Goal: Transaction & Acquisition: Purchase product/service

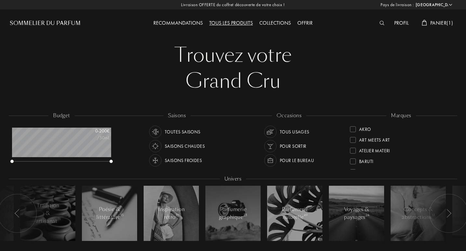
select select "FR"
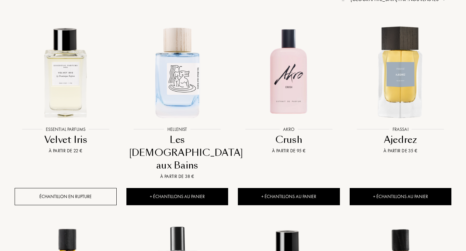
scroll to position [439, 0]
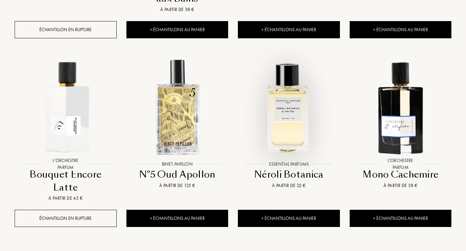
click at [296, 96] on img at bounding box center [289, 107] width 101 height 101
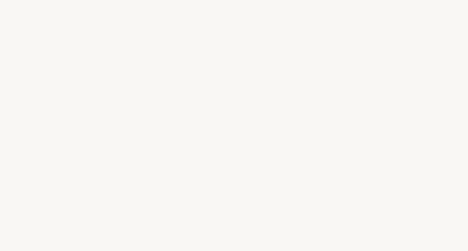
select select "FR"
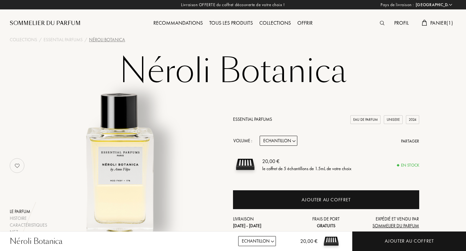
scroll to position [243, 0]
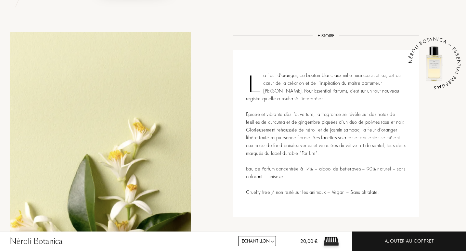
drag, startPoint x: 468, startPoint y: 37, endPoint x: 468, endPoint y: 107, distance: 69.9
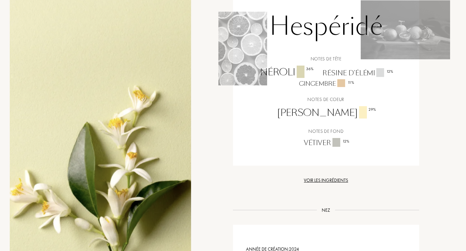
scroll to position [0, 0]
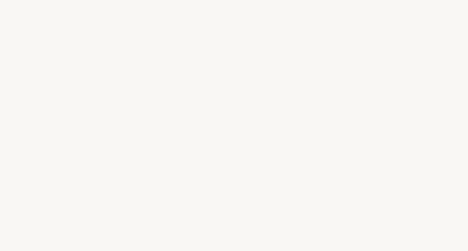
select select "FR"
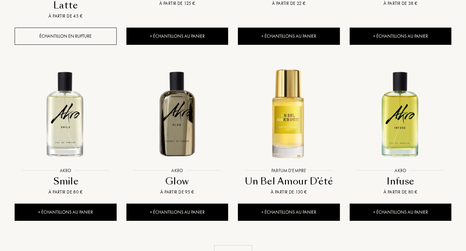
scroll to position [674, 0]
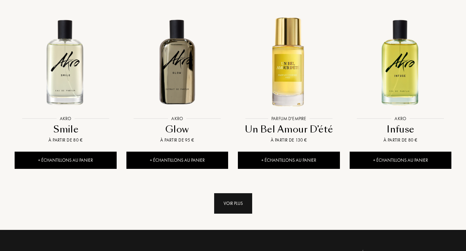
click at [218, 194] on div "Voir plus" at bounding box center [233, 204] width 38 height 20
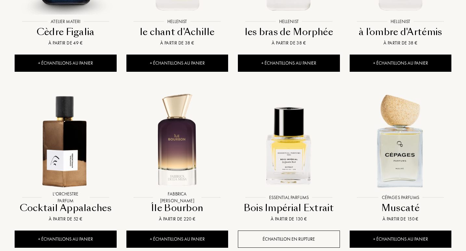
scroll to position [975, 0]
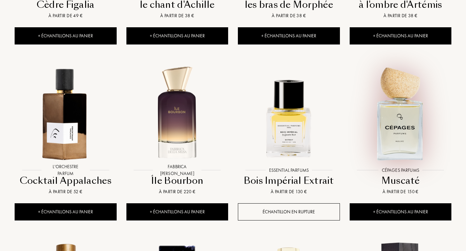
click at [387, 110] on img at bounding box center [401, 113] width 101 height 101
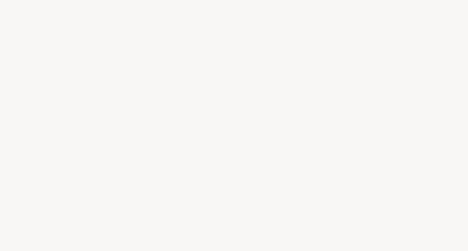
select select "FR"
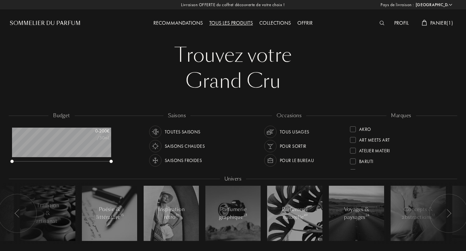
scroll to position [827, 0]
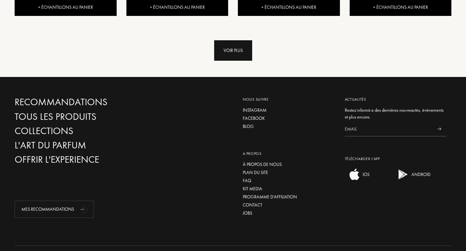
click at [230, 40] on div "Voir plus" at bounding box center [233, 50] width 38 height 20
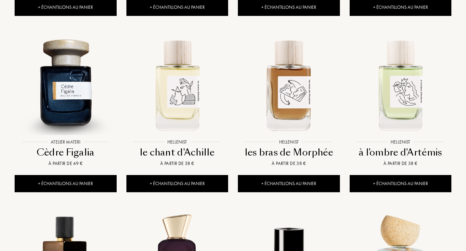
scroll to position [954, 0]
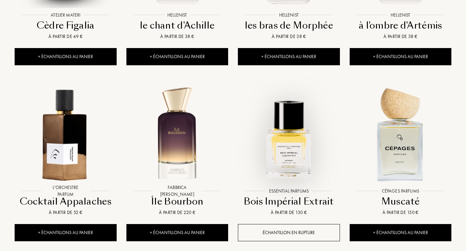
click at [291, 130] on img at bounding box center [289, 134] width 101 height 101
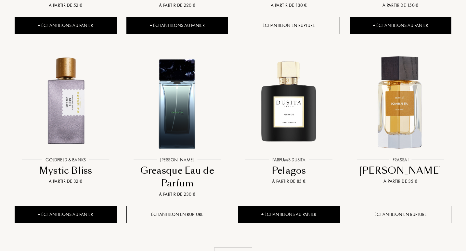
scroll to position [1176, 0]
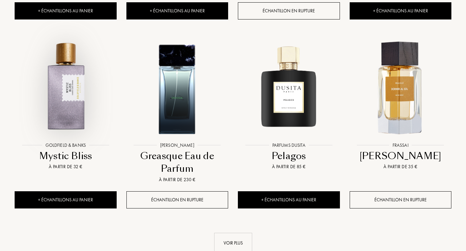
click at [57, 54] on img at bounding box center [65, 88] width 101 height 101
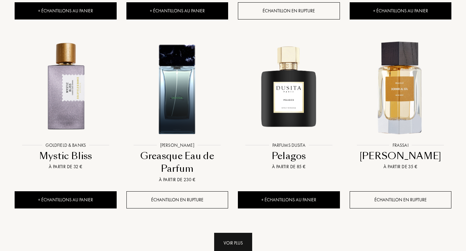
click at [238, 233] on div "Voir plus" at bounding box center [233, 243] width 38 height 20
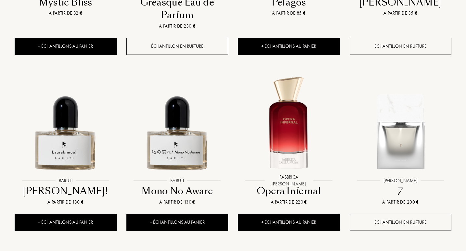
scroll to position [1333, 0]
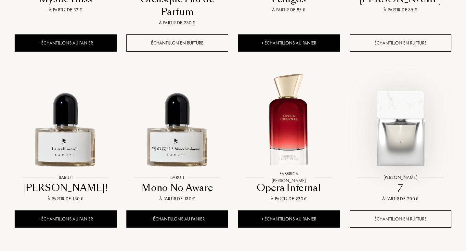
click at [402, 113] on img at bounding box center [401, 120] width 101 height 101
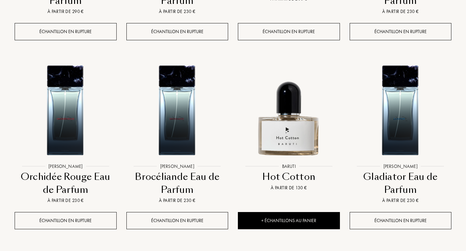
scroll to position [1789, 0]
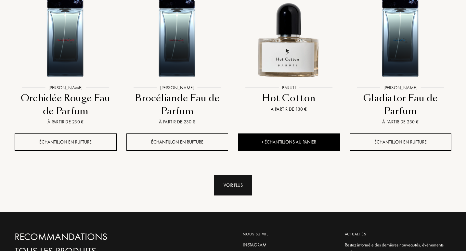
click at [227, 175] on div "Voir plus" at bounding box center [233, 185] width 38 height 20
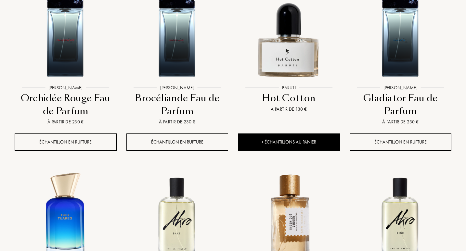
scroll to position [1837, 0]
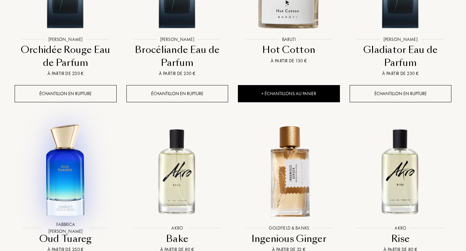
click at [56, 160] on img at bounding box center [65, 171] width 101 height 101
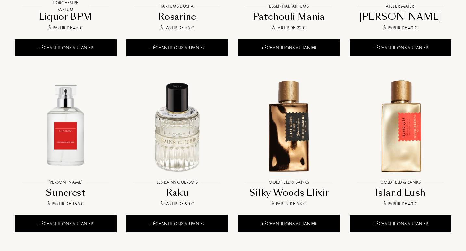
scroll to position [2250, 0]
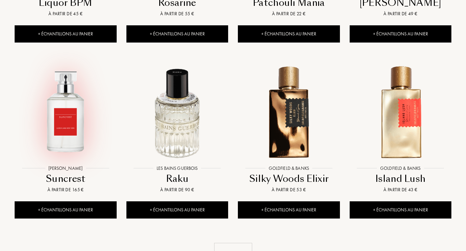
click at [70, 95] on img at bounding box center [65, 111] width 101 height 101
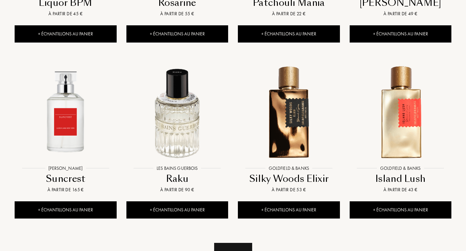
click at [226, 243] on div "Voir plus" at bounding box center [233, 253] width 38 height 20
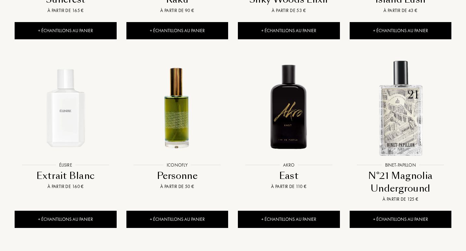
scroll to position [2442, 0]
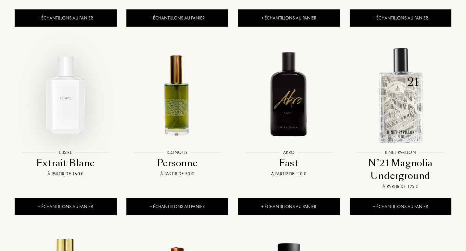
click at [52, 100] on img at bounding box center [65, 95] width 101 height 101
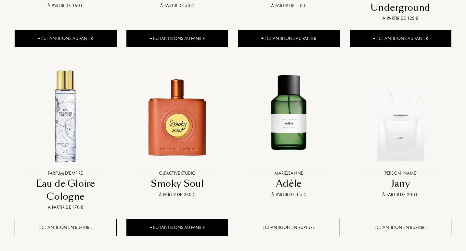
scroll to position [2616, 0]
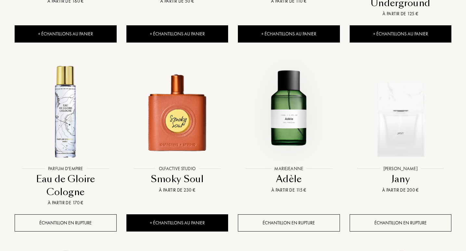
click at [278, 101] on img at bounding box center [289, 111] width 101 height 101
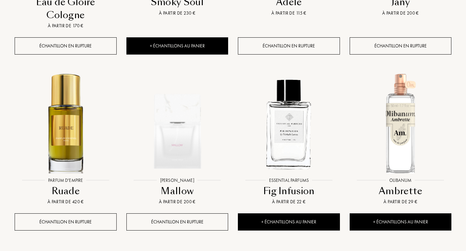
scroll to position [2835, 0]
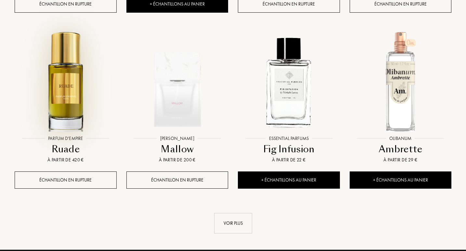
click at [68, 85] on img at bounding box center [65, 81] width 101 height 101
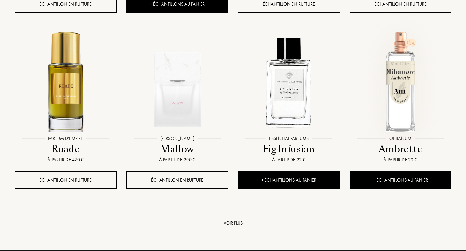
click at [393, 89] on img at bounding box center [401, 81] width 101 height 101
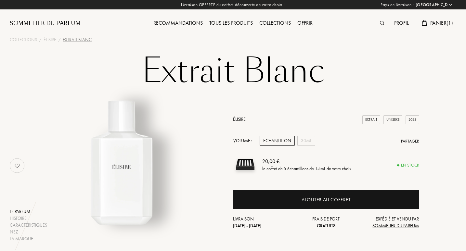
select select "FR"
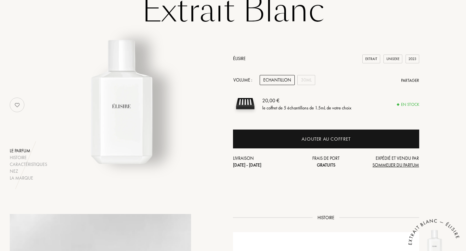
scroll to position [90, 0]
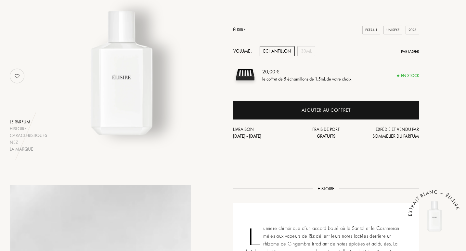
drag, startPoint x: 468, startPoint y: 34, endPoint x: 467, endPoint y: 90, distance: 55.6
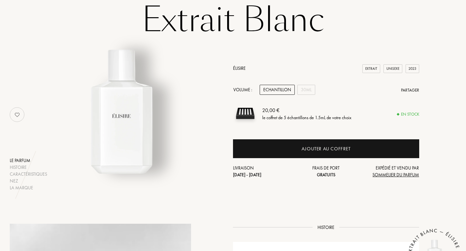
scroll to position [47, 0]
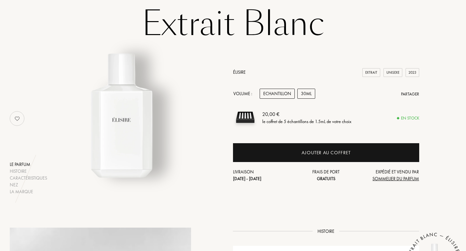
click at [304, 95] on div "30mL" at bounding box center [307, 94] width 18 height 10
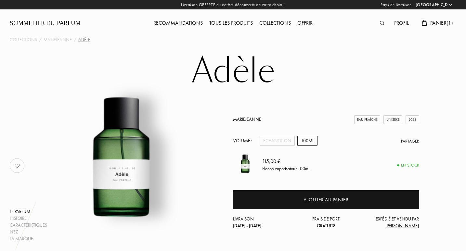
select select "FR"
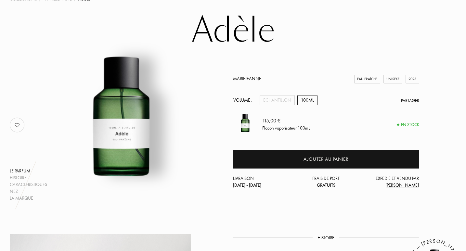
scroll to position [11, 0]
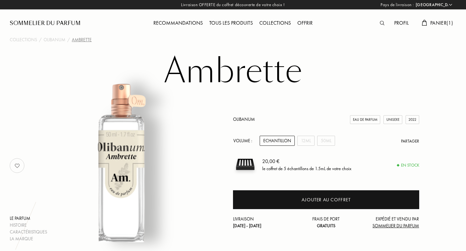
select select "FR"
drag, startPoint x: 467, startPoint y: 51, endPoint x: 466, endPoint y: 80, distance: 29.6
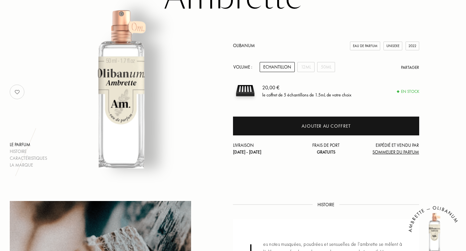
scroll to position [28, 0]
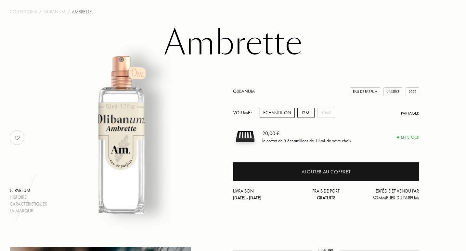
click at [306, 117] on div "12mL" at bounding box center [306, 113] width 17 height 10
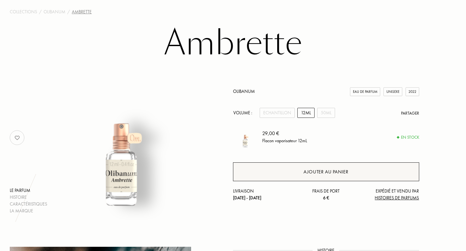
click at [306, 172] on div "Ajouter au panier" at bounding box center [326, 172] width 45 height 7
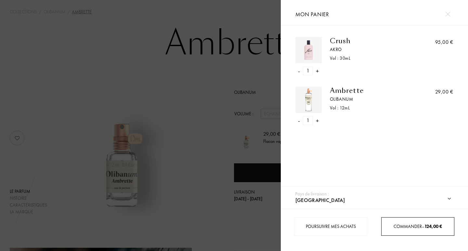
click at [401, 228] on span "Commander – 124,00 €" at bounding box center [418, 227] width 48 height 6
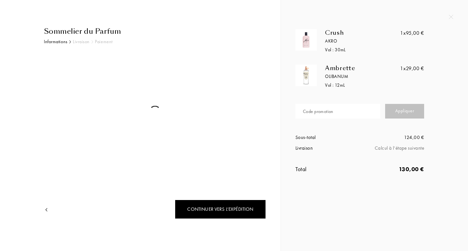
select select "FR"
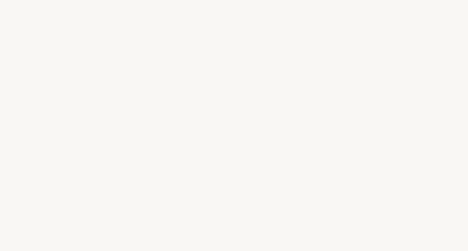
select select "FR"
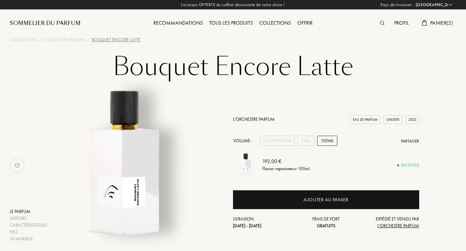
select select "FR"
click at [301, 142] on div "15mL" at bounding box center [306, 141] width 17 height 10
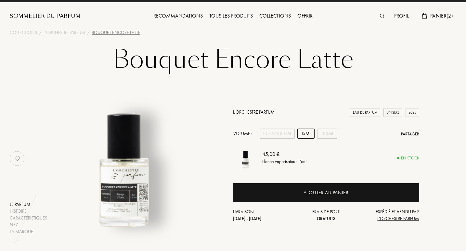
scroll to position [49, 0]
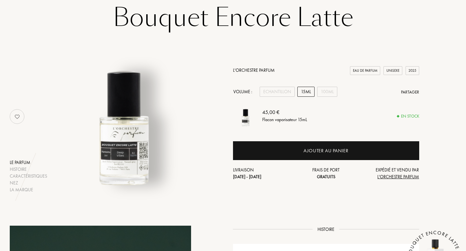
drag, startPoint x: 467, startPoint y: 42, endPoint x: 464, endPoint y: 99, distance: 57.0
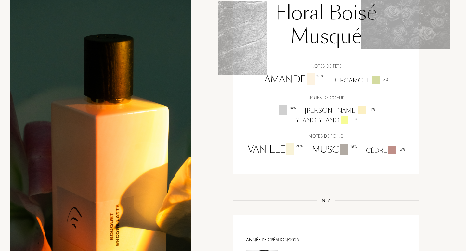
scroll to position [0, 0]
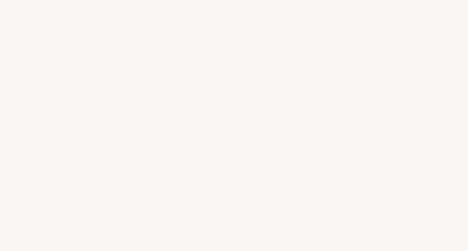
select select "FR"
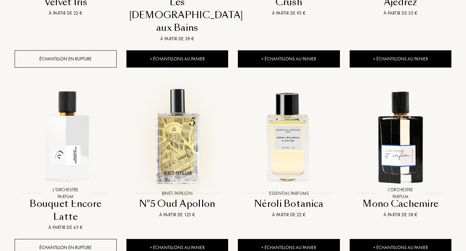
scroll to position [33, 99]
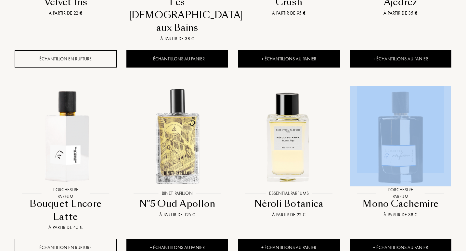
drag, startPoint x: 466, startPoint y: 139, endPoint x: 465, endPoint y: 168, distance: 29.3
click at [465, 168] on div "Trouvez votre Grand Cru Trouvez votre Grand Cru budget 0 - 200 € /50mL saisons …" at bounding box center [233, 34] width 466 height 888
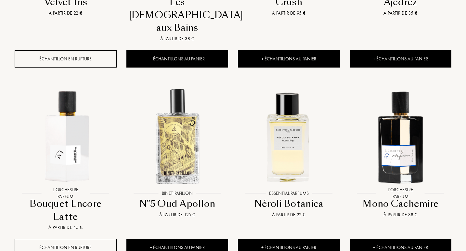
click at [458, 167] on div "Essential Parfums Essential Parfums Velvet Iris À partir de 22 € Échantillon en…" at bounding box center [233, 177] width 457 height 601
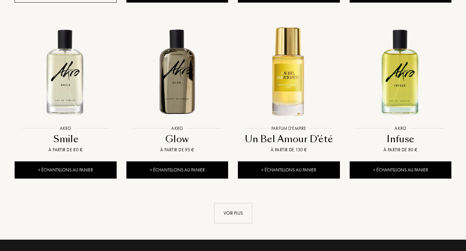
scroll to position [672, 0]
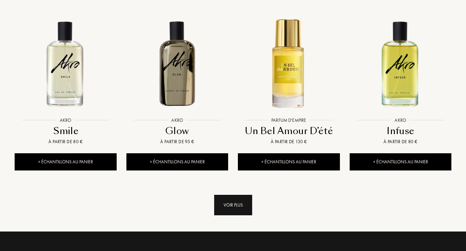
click at [222, 195] on div "Voir plus" at bounding box center [233, 205] width 38 height 20
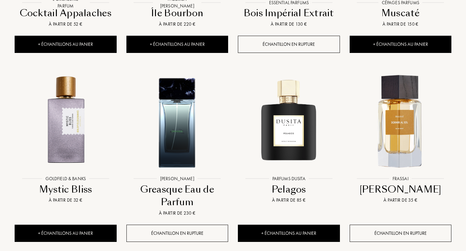
scroll to position [1226, 0]
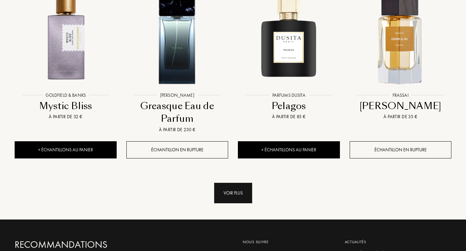
click at [229, 183] on div "Voir plus" at bounding box center [233, 193] width 38 height 20
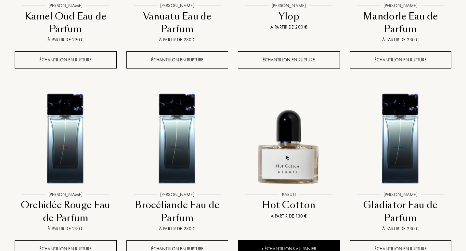
scroll to position [1755, 0]
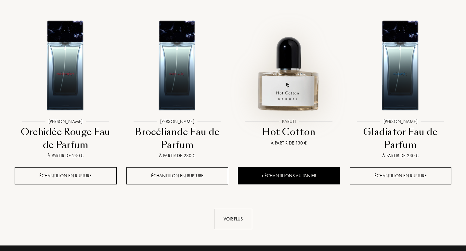
click at [286, 76] on img at bounding box center [289, 64] width 101 height 101
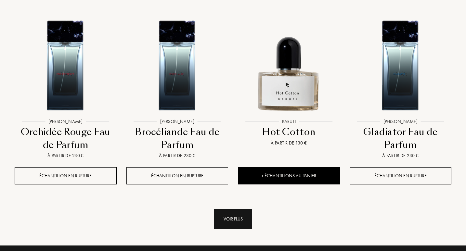
click at [231, 209] on div "Voir plus" at bounding box center [233, 219] width 38 height 20
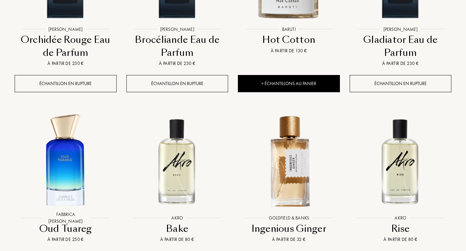
scroll to position [1897, 0]
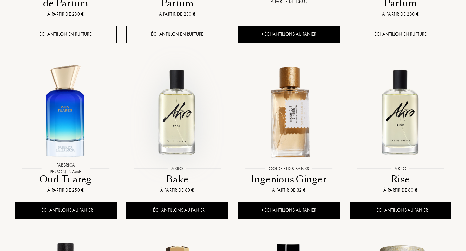
click at [177, 108] on img at bounding box center [177, 111] width 101 height 101
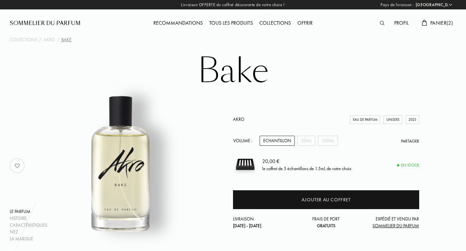
select select "FR"
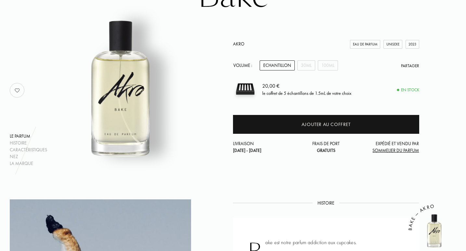
drag, startPoint x: 468, startPoint y: 41, endPoint x: 468, endPoint y: 61, distance: 20.2
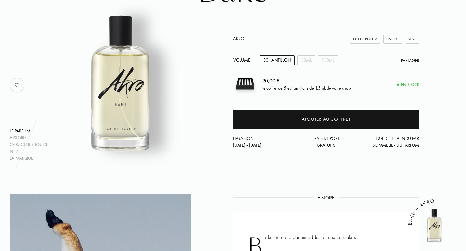
scroll to position [65, 0]
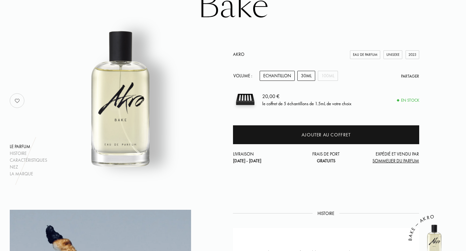
click at [310, 77] on div "30mL" at bounding box center [307, 76] width 18 height 10
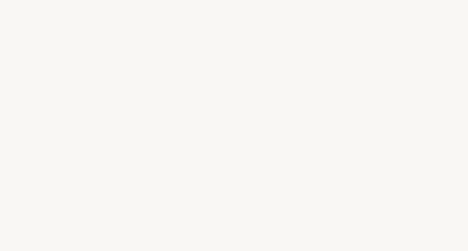
select select "FR"
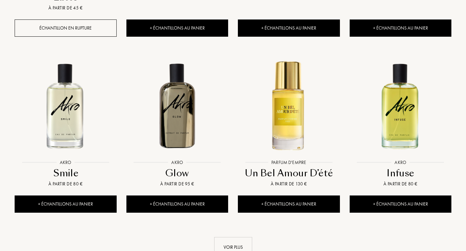
scroll to position [33, 99]
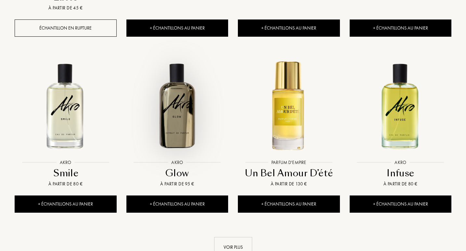
click at [178, 87] on img at bounding box center [177, 105] width 101 height 101
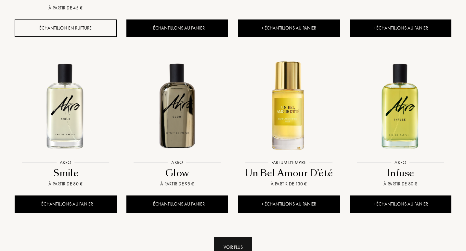
click at [243, 237] on div "Voir plus" at bounding box center [233, 247] width 38 height 20
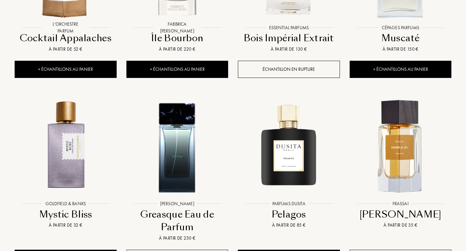
scroll to position [1185, 0]
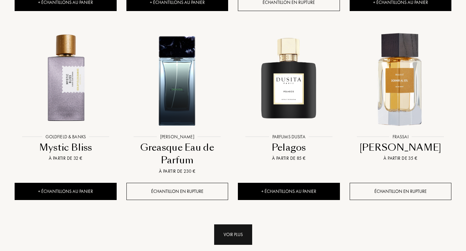
click at [226, 225] on div "Voir plus" at bounding box center [233, 235] width 38 height 20
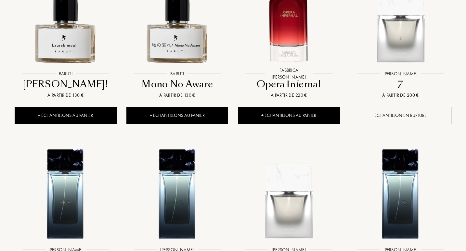
scroll to position [1854, 0]
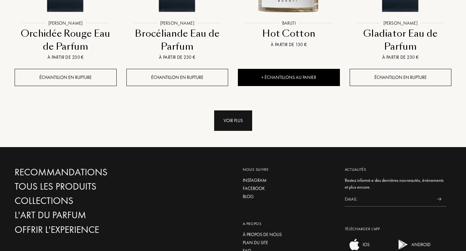
click at [215, 111] on div "Voir plus" at bounding box center [233, 121] width 38 height 20
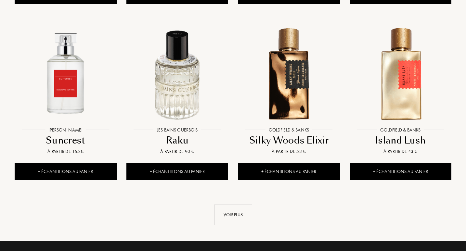
scroll to position [2345, 0]
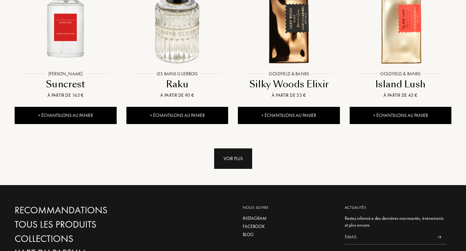
click at [225, 149] on div "Voir plus" at bounding box center [233, 159] width 38 height 20
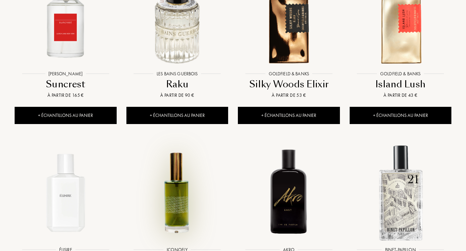
click at [164, 179] on img at bounding box center [177, 193] width 101 height 101
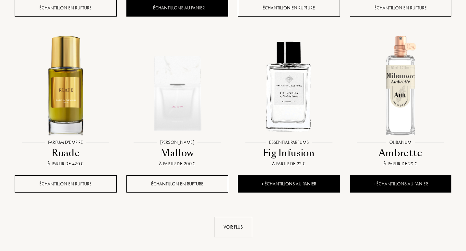
scroll to position [2835, 0]
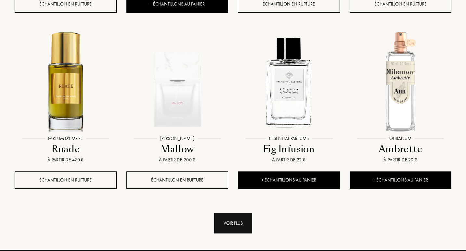
click at [226, 213] on div "Voir plus" at bounding box center [233, 223] width 38 height 20
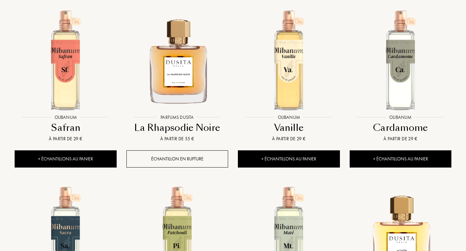
scroll to position [3116, 0]
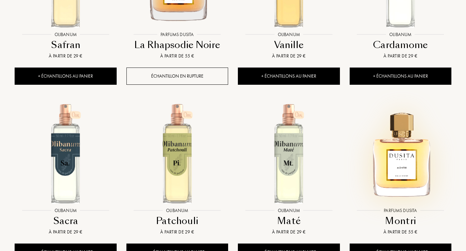
click at [382, 153] on img at bounding box center [401, 153] width 101 height 101
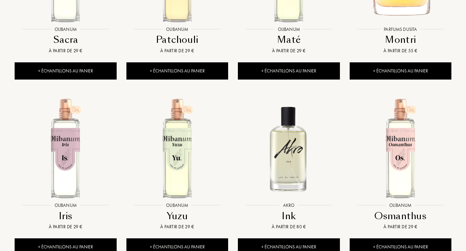
scroll to position [3351, 0]
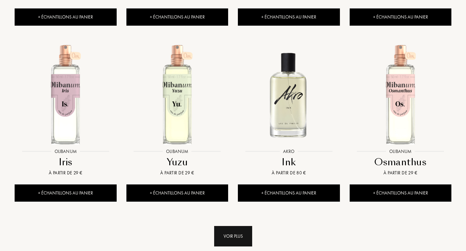
click at [223, 226] on div "Voir plus" at bounding box center [233, 236] width 38 height 20
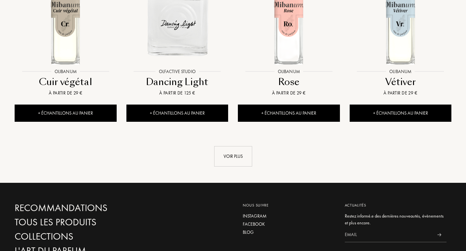
scroll to position [4005, 0]
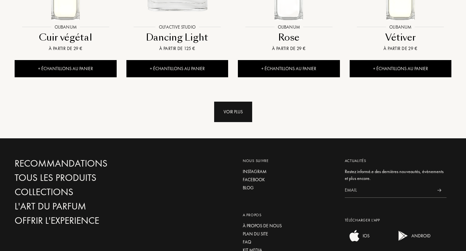
click at [234, 102] on div "Voir plus" at bounding box center [233, 112] width 38 height 20
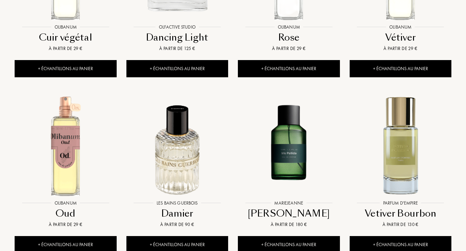
click at [274, 121] on img at bounding box center [289, 146] width 101 height 101
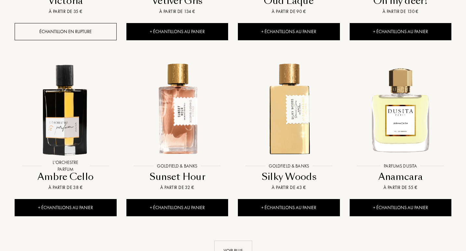
scroll to position [4414, 0]
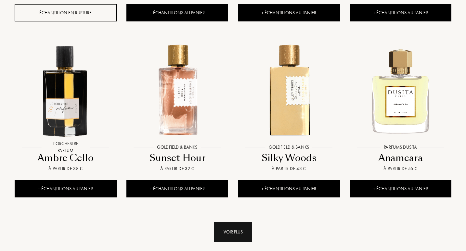
click at [235, 222] on div "Voir plus" at bounding box center [233, 232] width 38 height 20
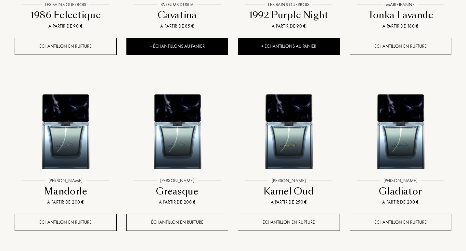
scroll to position [4951, 0]
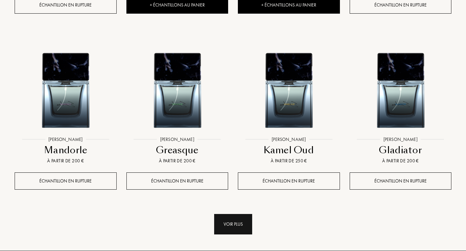
click at [221, 214] on div "Voir plus" at bounding box center [233, 224] width 38 height 20
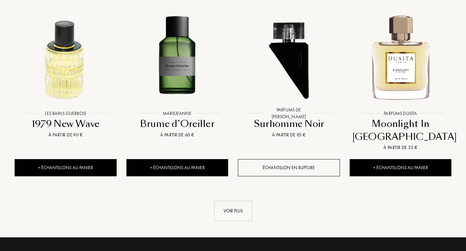
scroll to position [5513, 0]
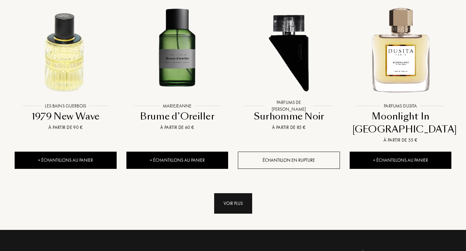
click at [232, 194] on div "Voir plus" at bounding box center [233, 204] width 38 height 20
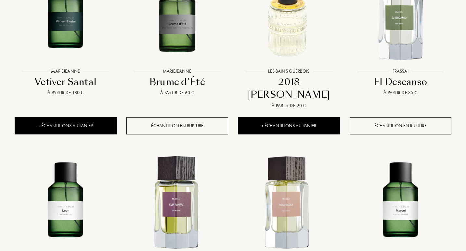
scroll to position [5862, 0]
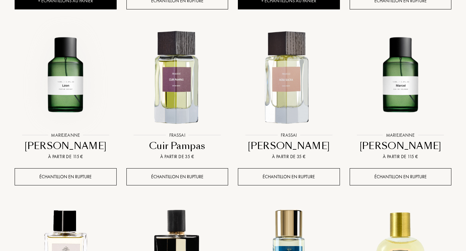
click at [59, 72] on img at bounding box center [65, 78] width 101 height 101
click at [401, 41] on img at bounding box center [401, 78] width 101 height 101
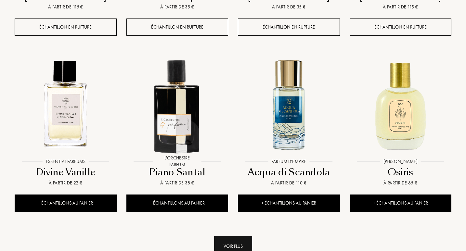
click at [226, 237] on div "Voir plus" at bounding box center [233, 247] width 38 height 20
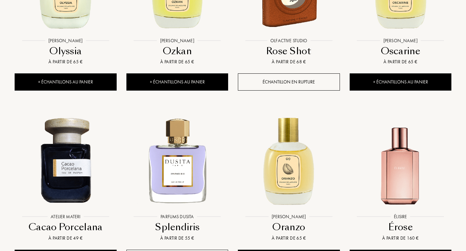
scroll to position [6319, 0]
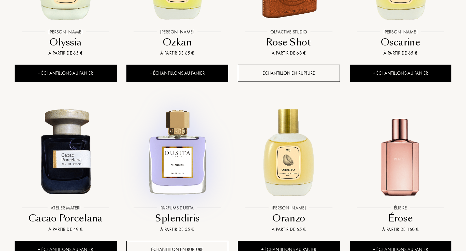
click at [192, 144] on img at bounding box center [177, 151] width 101 height 101
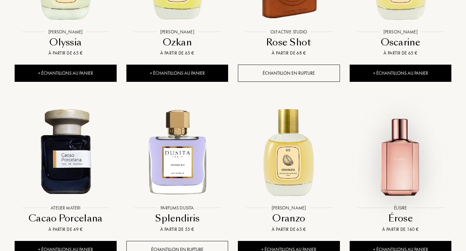
click at [387, 136] on img at bounding box center [401, 151] width 101 height 101
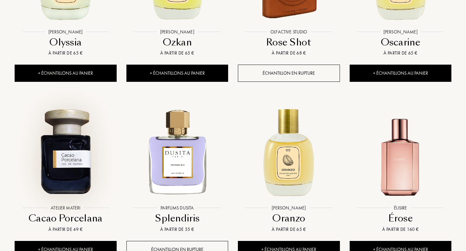
click at [60, 134] on img at bounding box center [65, 151] width 101 height 101
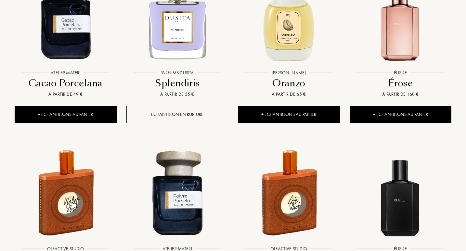
scroll to position [6509, 0]
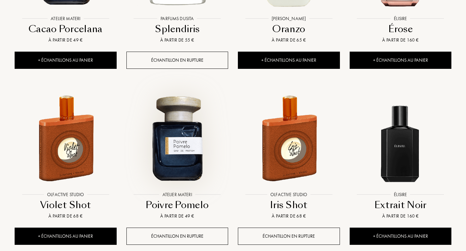
click at [174, 109] on img at bounding box center [177, 138] width 101 height 101
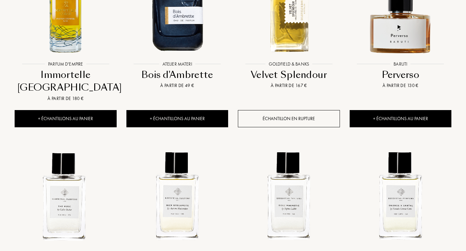
scroll to position [7050, 0]
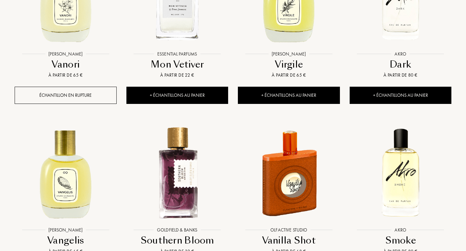
scroll to position [7586, 0]
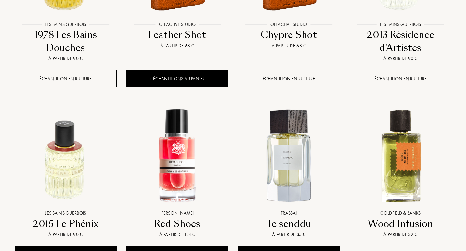
scroll to position [8138, 0]
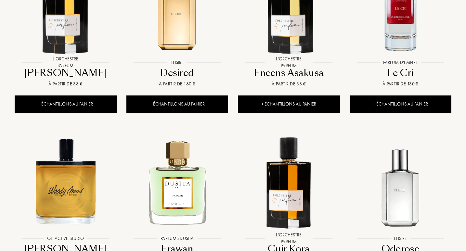
scroll to position [8679, 0]
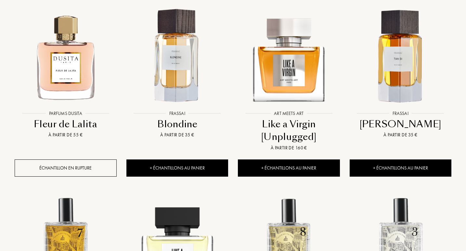
scroll to position [9009, 0]
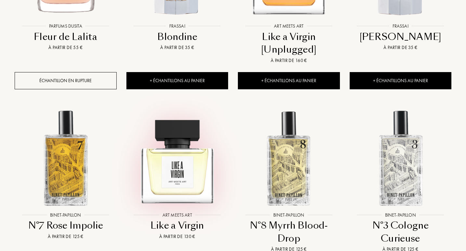
click at [178, 137] on img at bounding box center [177, 158] width 101 height 101
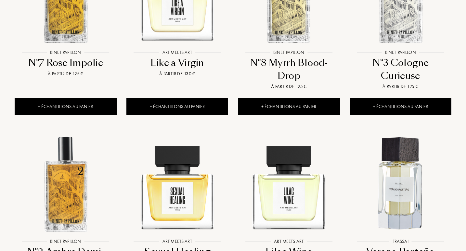
scroll to position [9197, 0]
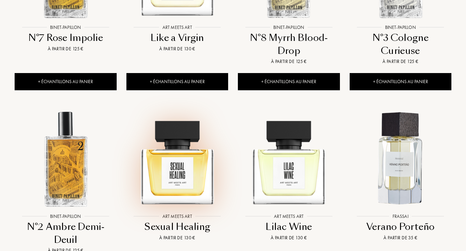
click at [181, 119] on img at bounding box center [177, 159] width 101 height 101
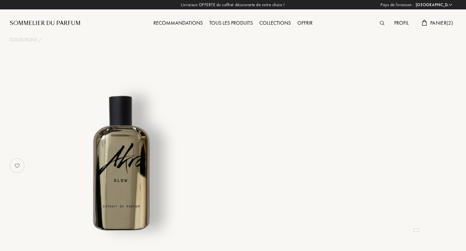
select select "FR"
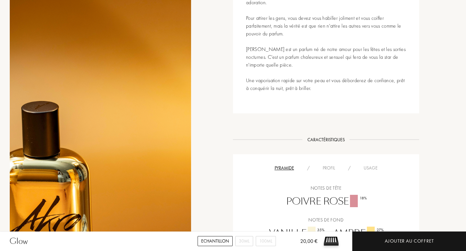
scroll to position [353, 0]
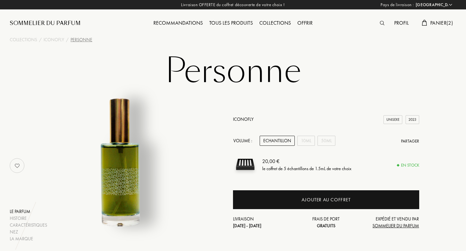
select select "FR"
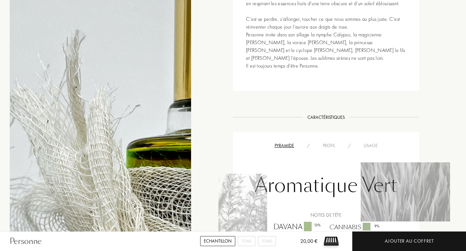
scroll to position [345, 0]
drag, startPoint x: 468, startPoint y: 37, endPoint x: 468, endPoint y: 112, distance: 75.1
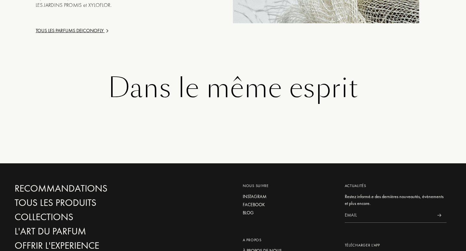
scroll to position [943, 0]
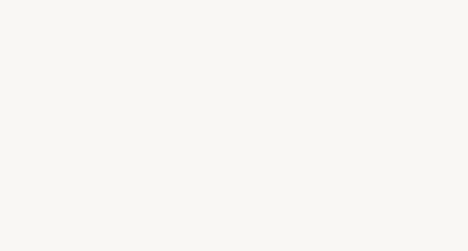
select select "FR"
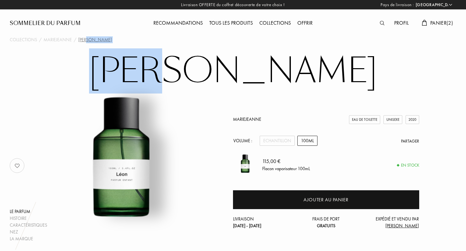
drag, startPoint x: 466, startPoint y: 43, endPoint x: 467, endPoint y: 51, distance: 7.9
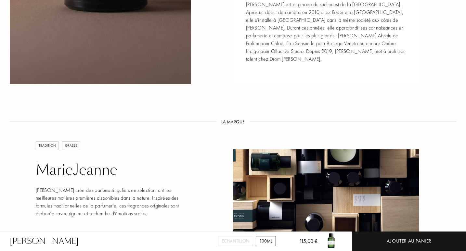
scroll to position [737, 0]
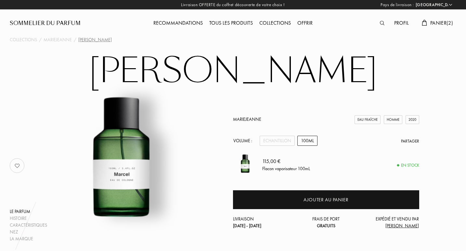
select select "FR"
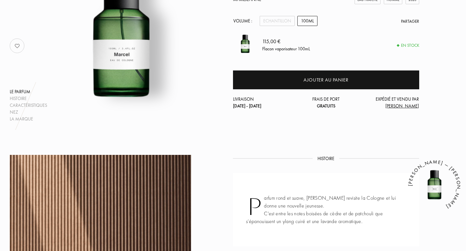
scroll to position [119, 0]
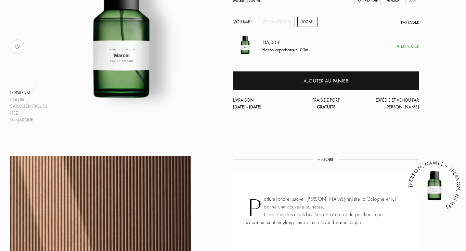
drag, startPoint x: 0, startPoint y: 0, endPoint x: 468, endPoint y: 93, distance: 477.3
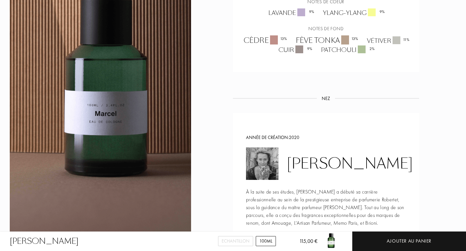
scroll to position [536, 0]
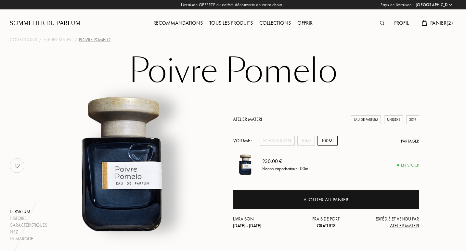
select select "FR"
click at [311, 141] on div "10mL" at bounding box center [307, 141] width 18 height 10
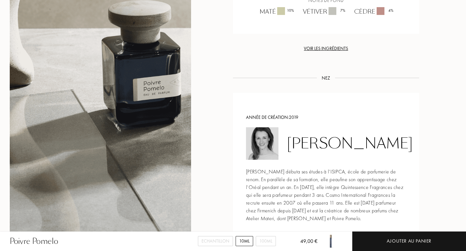
scroll to position [674, 0]
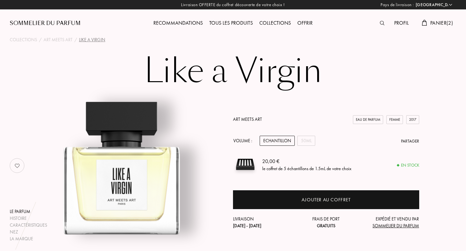
select select "FR"
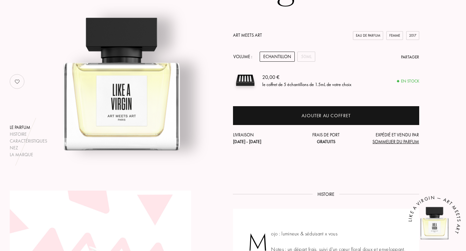
drag, startPoint x: 467, startPoint y: 35, endPoint x: 468, endPoint y: 60, distance: 25.1
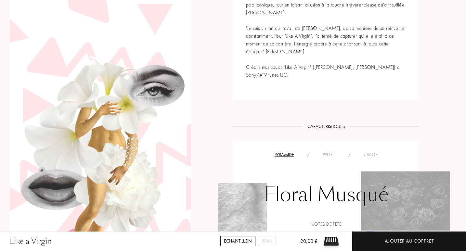
scroll to position [480, 0]
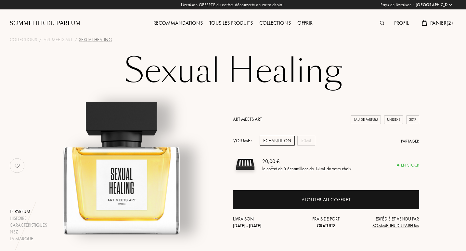
select select "FR"
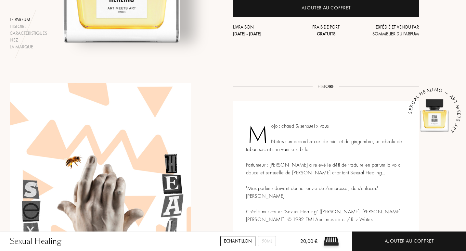
scroll to position [191, 0]
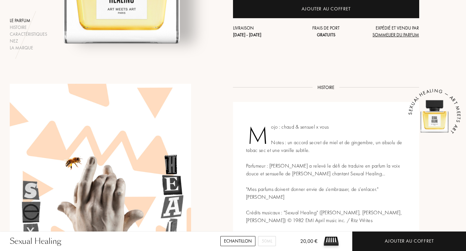
drag, startPoint x: 468, startPoint y: 26, endPoint x: 468, endPoint y: 69, distance: 42.3
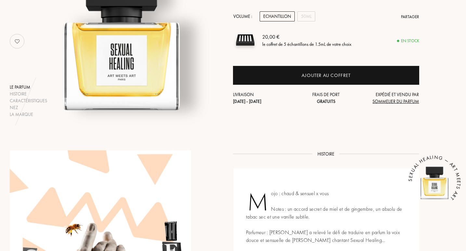
scroll to position [21, 0]
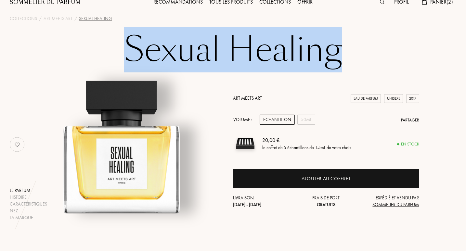
drag, startPoint x: 119, startPoint y: 47, endPoint x: 340, endPoint y: 61, distance: 222.0
click at [340, 61] on h1 "Sexual Healing" at bounding box center [233, 50] width 325 height 36
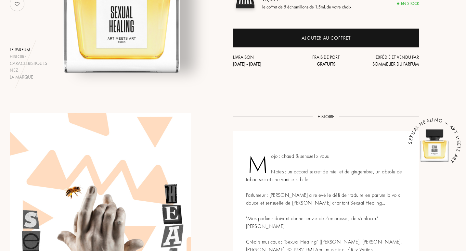
scroll to position [16, 0]
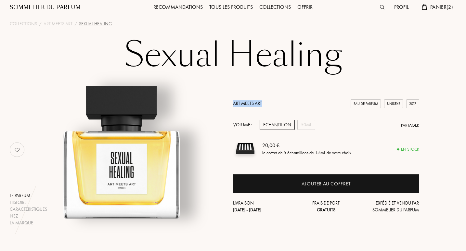
drag, startPoint x: 226, startPoint y: 102, endPoint x: 279, endPoint y: 103, distance: 52.7
click at [279, 103] on div "Le parfum Histoire Caractéristiques Nez La marque Art Meets Art Eau de Parfum U…" at bounding box center [233, 150] width 457 height 154
copy link "Art Meets Art"
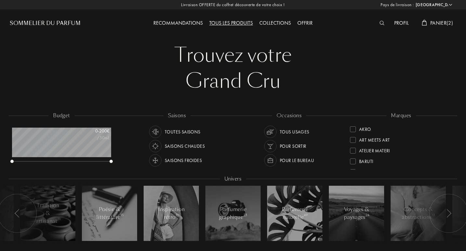
select select "FR"
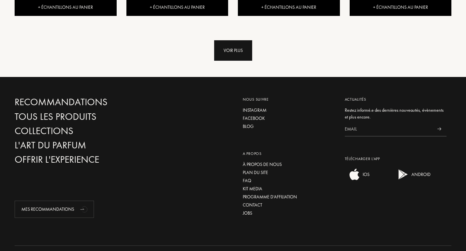
click at [222, 40] on div "Voir plus" at bounding box center [233, 50] width 38 height 20
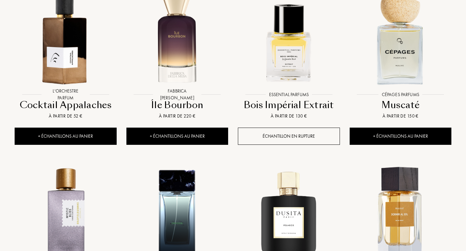
scroll to position [1321, 0]
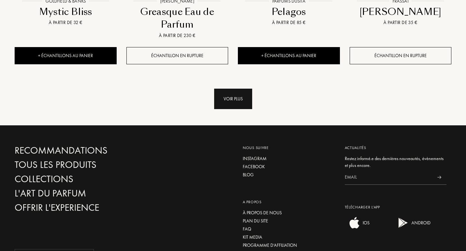
click at [227, 89] on div "Voir plus" at bounding box center [233, 99] width 38 height 20
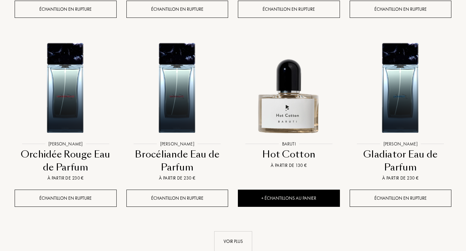
scroll to position [1750, 0]
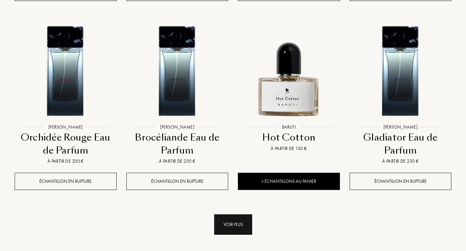
click at [235, 215] on div "Voir plus" at bounding box center [233, 225] width 38 height 20
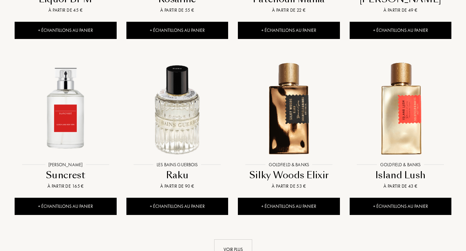
scroll to position [2282, 0]
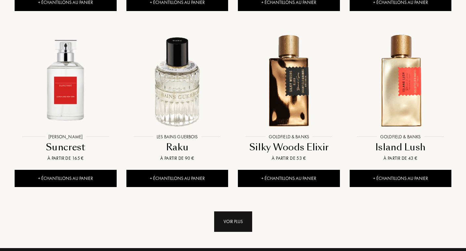
click at [234, 212] on div "Voir plus" at bounding box center [233, 222] width 38 height 20
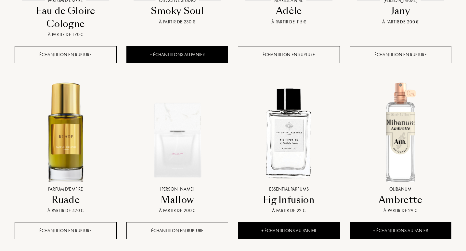
scroll to position [2860, 0]
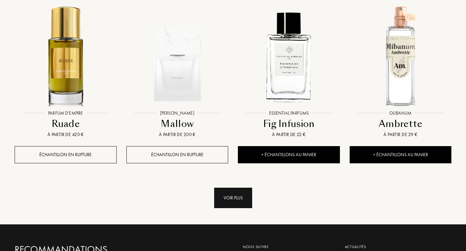
click at [224, 188] on div "Voir plus" at bounding box center [233, 198] width 38 height 20
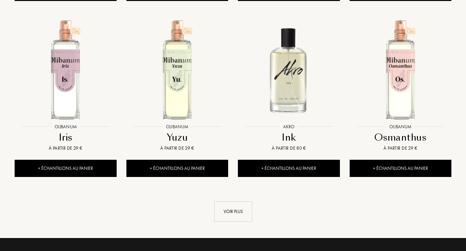
scroll to position [3380, 0]
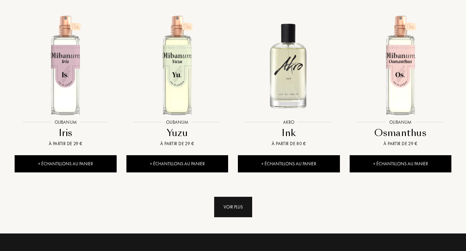
click at [235, 197] on div "Voir plus" at bounding box center [233, 207] width 38 height 20
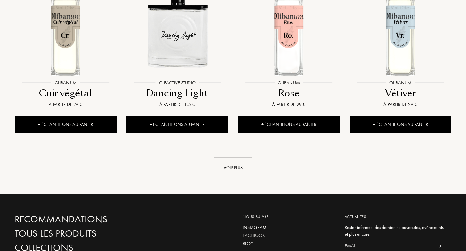
scroll to position [3960, 0]
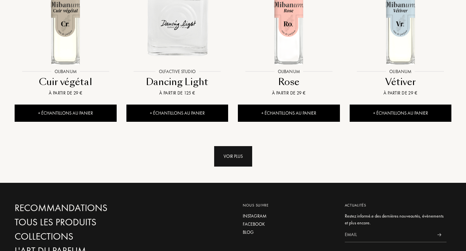
click at [230, 146] on div "Voir plus" at bounding box center [233, 156] width 38 height 20
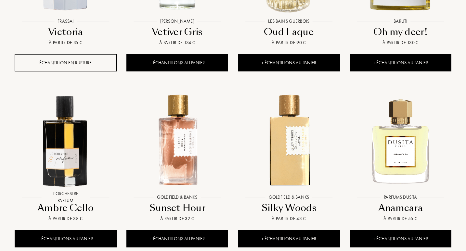
scroll to position [4420, 0]
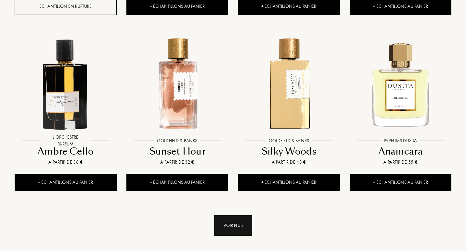
click at [239, 216] on div "Voir plus" at bounding box center [233, 226] width 38 height 20
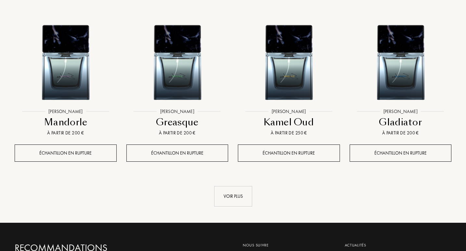
scroll to position [4993, 0]
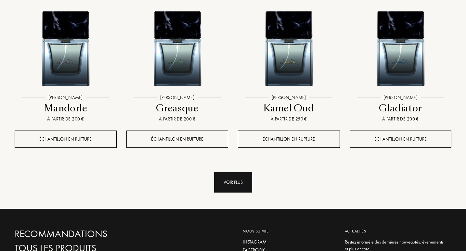
click at [243, 172] on div "Voir plus" at bounding box center [233, 182] width 38 height 20
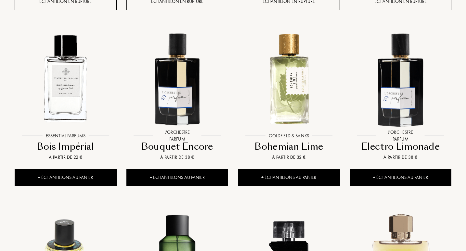
scroll to position [5437, 0]
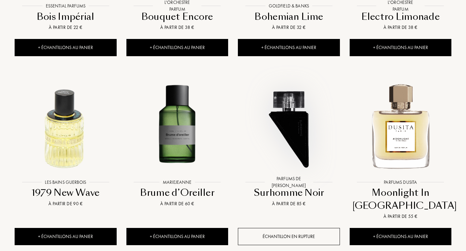
click at [298, 108] on img at bounding box center [289, 125] width 101 height 101
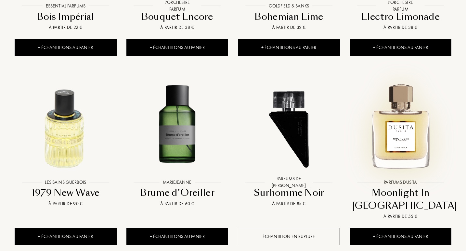
click at [412, 114] on img at bounding box center [401, 125] width 101 height 101
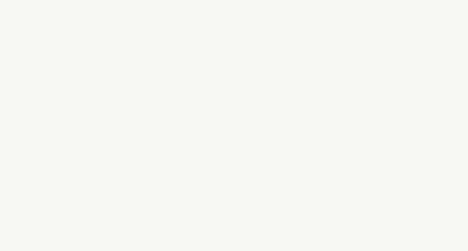
select select "FR"
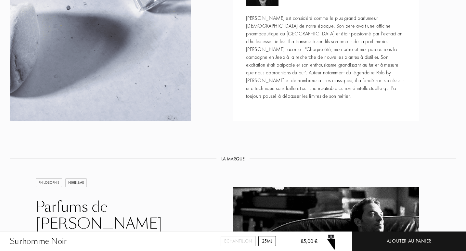
scroll to position [725, 0]
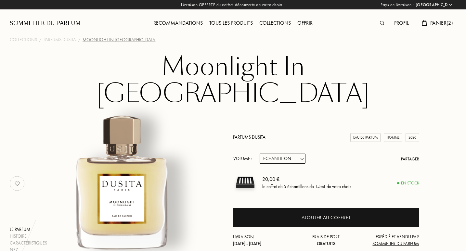
select select "FR"
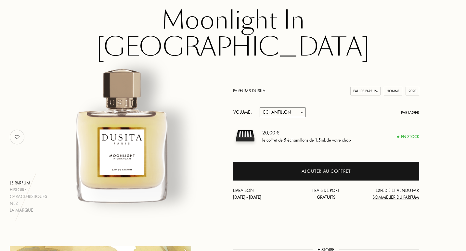
drag, startPoint x: 468, startPoint y: 37, endPoint x: 465, endPoint y: 85, distance: 48.0
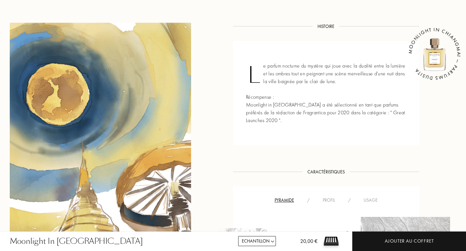
scroll to position [0, 0]
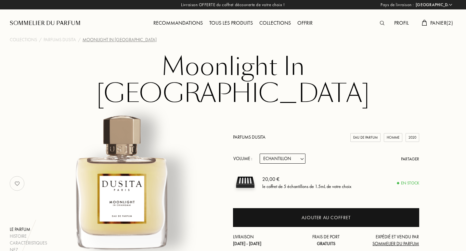
click at [244, 134] on link "Parfums Dusita" at bounding box center [249, 137] width 33 height 6
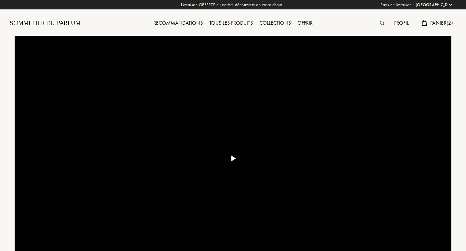
select select "FR"
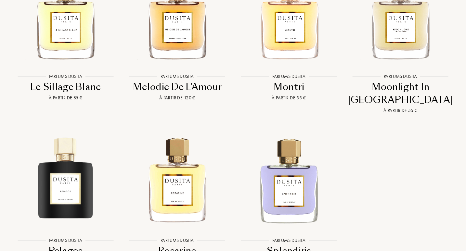
scroll to position [1273, 0]
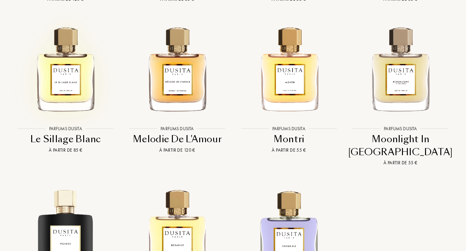
click at [80, 105] on img at bounding box center [65, 68] width 101 height 101
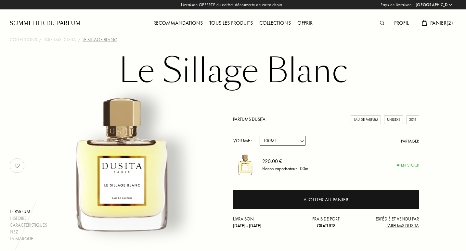
select select "FR"
select select "3"
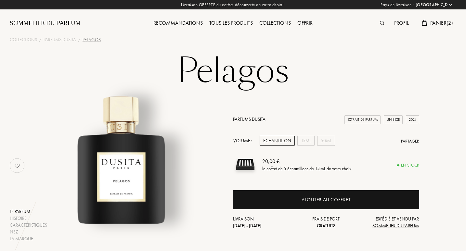
select select "FR"
click at [307, 140] on div "15mL" at bounding box center [306, 141] width 17 height 10
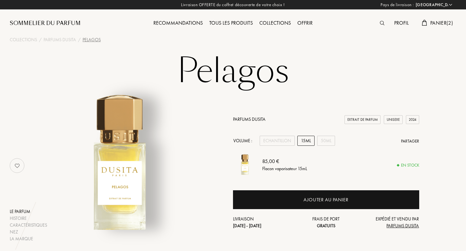
click at [240, 21] on div "Tous les produits" at bounding box center [231, 23] width 50 height 8
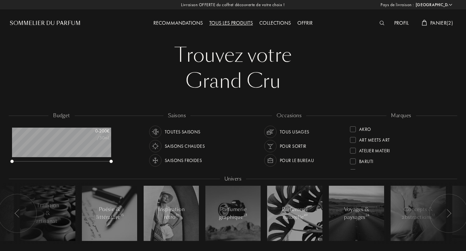
select select "FR"
click at [280, 161] on div "Pour le bureau" at bounding box center [297, 161] width 34 height 12
click at [158, 162] on img at bounding box center [155, 160] width 9 height 9
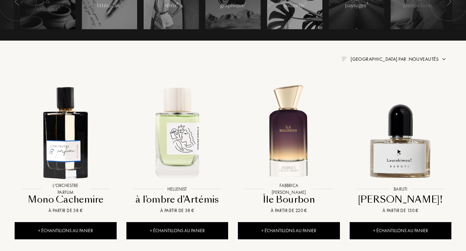
scroll to position [241, 0]
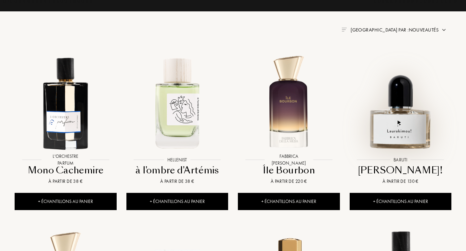
click at [407, 120] on img at bounding box center [401, 102] width 101 height 101
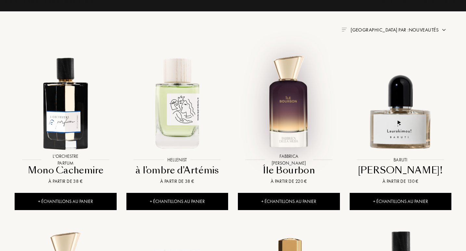
click at [289, 129] on img at bounding box center [289, 102] width 101 height 101
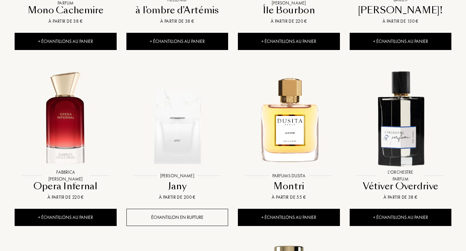
scroll to position [453, 0]
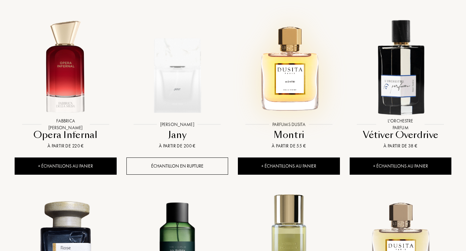
click at [300, 90] on img at bounding box center [289, 67] width 101 height 101
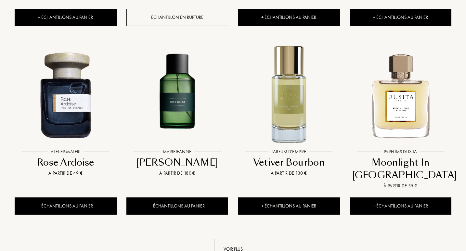
scroll to position [635, 0]
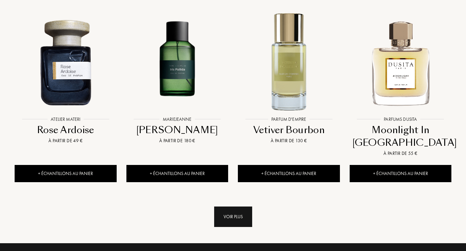
click at [242, 219] on div "Voir plus" at bounding box center [233, 217] width 38 height 20
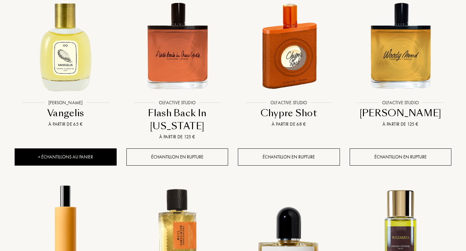
scroll to position [1191, 0]
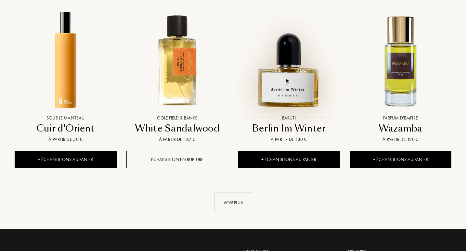
click at [293, 101] on img at bounding box center [289, 60] width 101 height 101
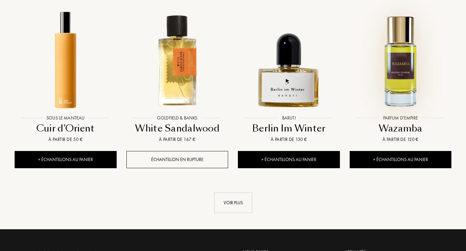
click at [394, 73] on img at bounding box center [401, 60] width 101 height 101
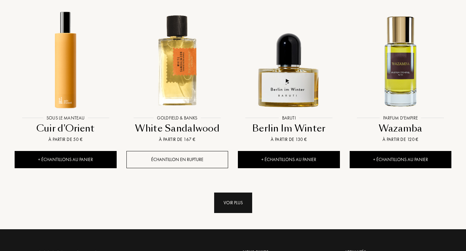
click at [237, 208] on div "Voir plus" at bounding box center [233, 203] width 38 height 20
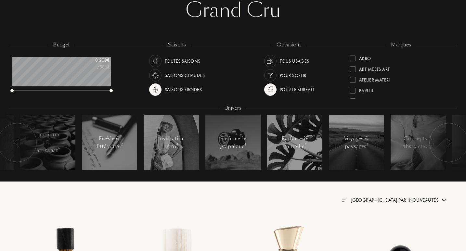
scroll to position [65, 0]
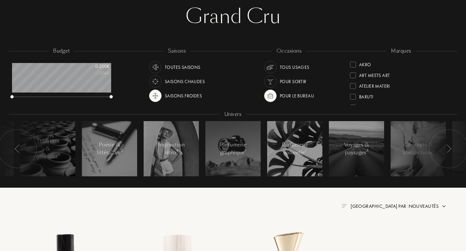
click at [179, 96] on div "Saisons froides" at bounding box center [183, 96] width 37 height 12
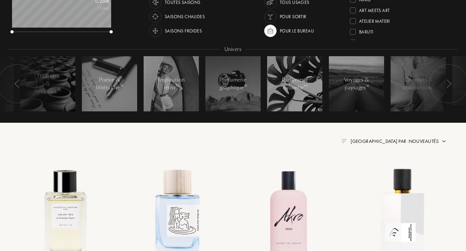
scroll to position [123, 0]
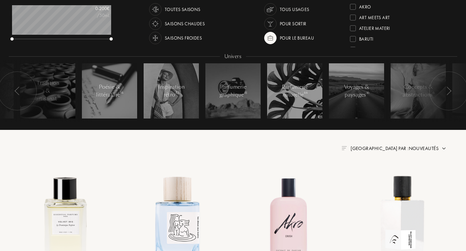
click at [415, 150] on span "Trier par : Nouveautés" at bounding box center [395, 148] width 88 height 7
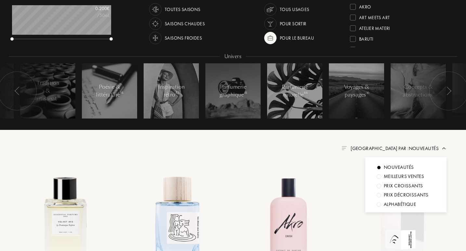
click at [379, 177] on div at bounding box center [379, 177] width 5 height 5
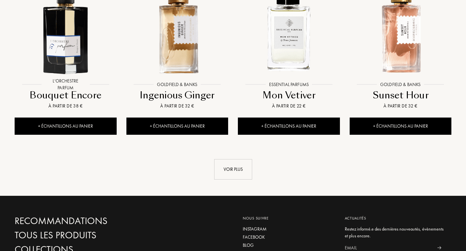
scroll to position [671, 0]
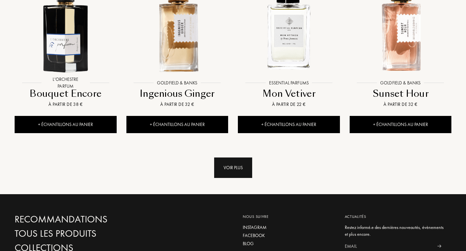
click at [245, 163] on div "Voir plus" at bounding box center [233, 168] width 38 height 20
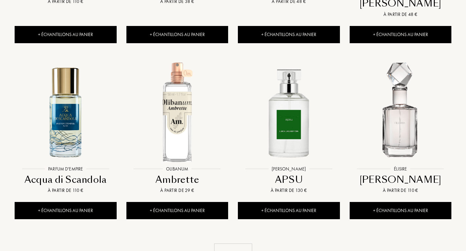
scroll to position [1176, 0]
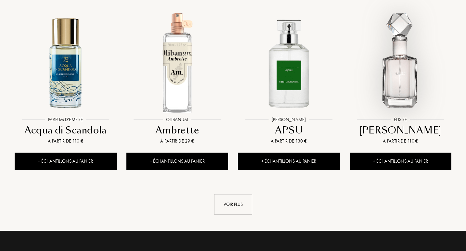
click at [403, 62] on img at bounding box center [401, 62] width 101 height 101
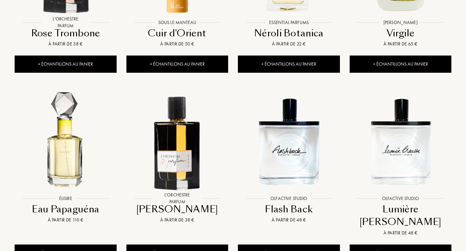
scroll to position [1116, 0]
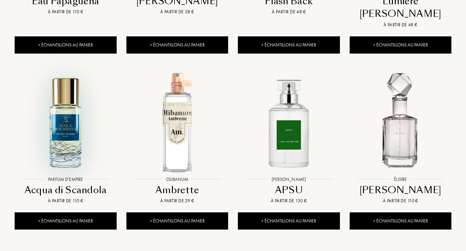
click at [61, 135] on img at bounding box center [65, 122] width 101 height 101
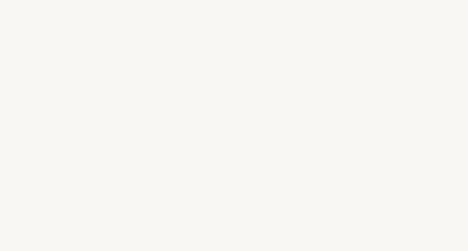
select select "FR"
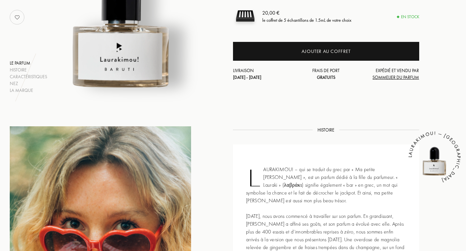
scroll to position [182, 0]
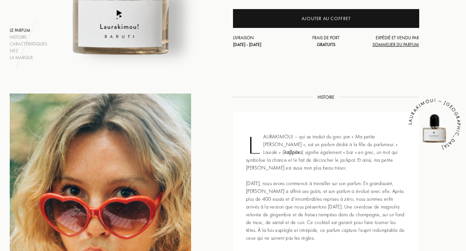
drag, startPoint x: 468, startPoint y: 38, endPoint x: 459, endPoint y: 113, distance: 75.1
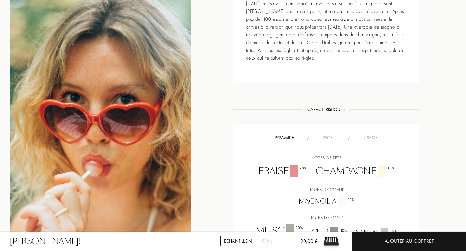
scroll to position [448, 0]
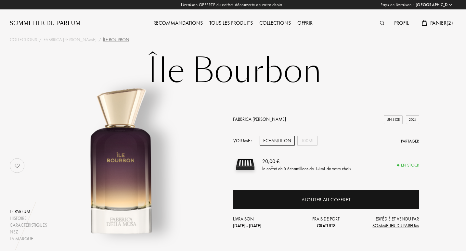
select select "FR"
drag, startPoint x: 468, startPoint y: 38, endPoint x: 465, endPoint y: 71, distance: 33.3
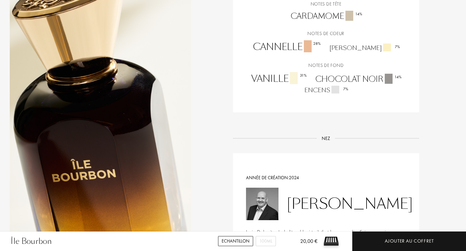
scroll to position [487, 0]
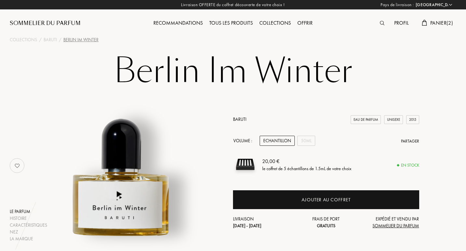
select select "FR"
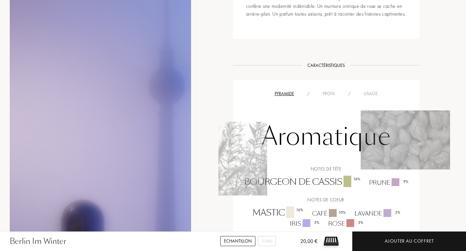
scroll to position [304, 0]
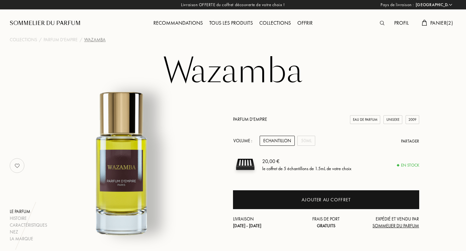
select select "FR"
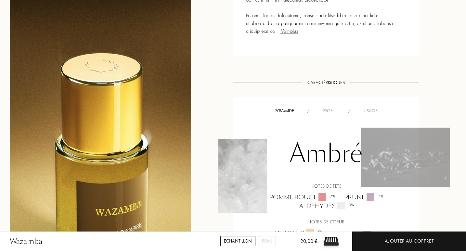
scroll to position [451, 0]
drag, startPoint x: 467, startPoint y: 34, endPoint x: 459, endPoint y: 139, distance: 105.4
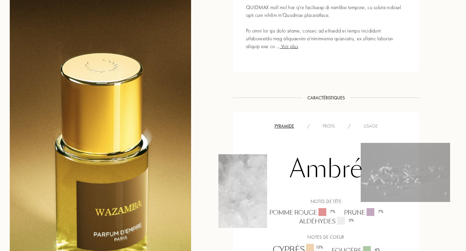
scroll to position [48, 0]
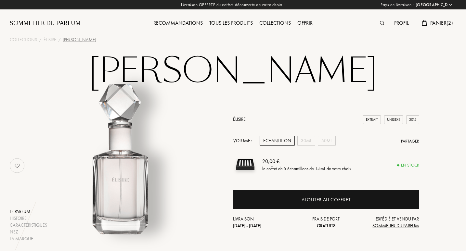
select select "FR"
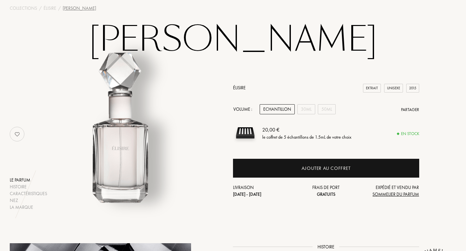
scroll to position [43, 0]
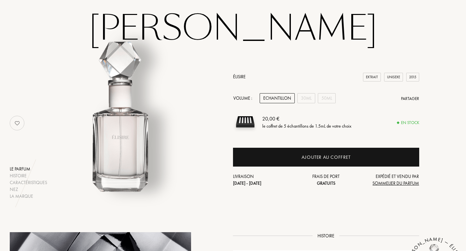
drag, startPoint x: 468, startPoint y: 39, endPoint x: 467, endPoint y: 80, distance: 40.3
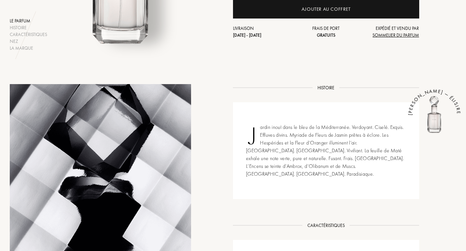
scroll to position [35, 0]
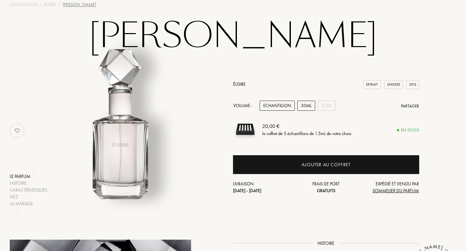
click at [313, 102] on div "30mL" at bounding box center [307, 106] width 18 height 10
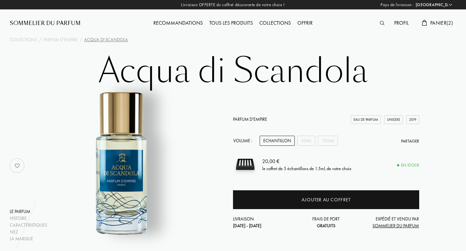
select select "FR"
click at [307, 142] on div "50mL" at bounding box center [307, 141] width 18 height 10
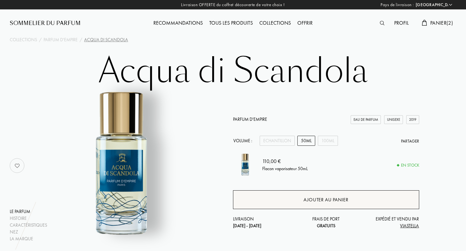
click at [307, 194] on div "Ajouter au panier" at bounding box center [326, 200] width 186 height 19
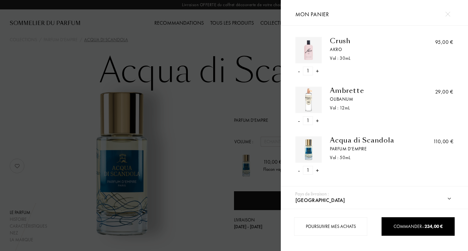
click at [300, 125] on div "-" at bounding box center [300, 120] width 2 height 9
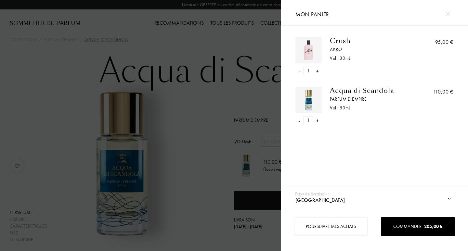
click at [299, 72] on div "-" at bounding box center [300, 71] width 2 height 9
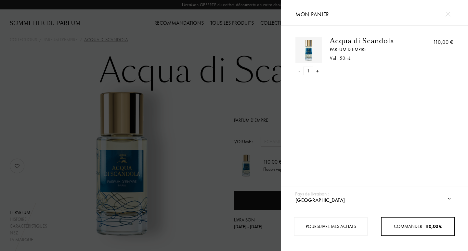
click at [408, 227] on span "Commander – 110,00 €" at bounding box center [418, 227] width 48 height 6
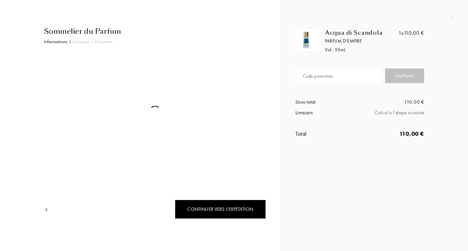
select select "FR"
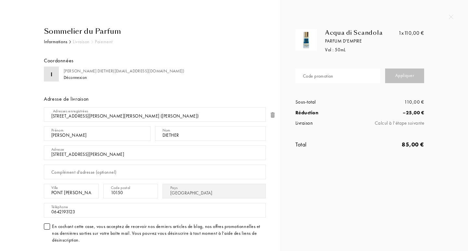
click at [45, 225] on div at bounding box center [47, 227] width 6 height 6
click at [264, 235] on div "En cochant cette case, vous acceptez de recevoir nos derniers articles de blog,…" at bounding box center [159, 233] width 214 height 20
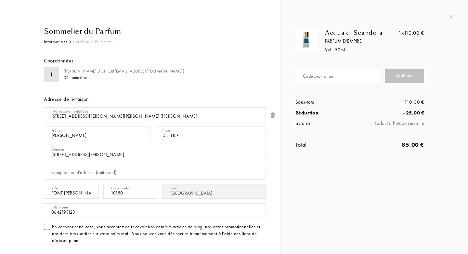
click at [463, 92] on div "Acqua di Scandola Parfum d'Empire Vol : 50 mL 1x 110,00 € Code promotion Appliq…" at bounding box center [374, 81] width 187 height 162
click at [448, 191] on div "Acqua di Scandola Parfum d'Empire Vol : 50 mL 1x 110,00 € Code promotion Appliq…" at bounding box center [374, 127] width 187 height 254
click at [48, 229] on div at bounding box center [47, 227] width 6 height 6
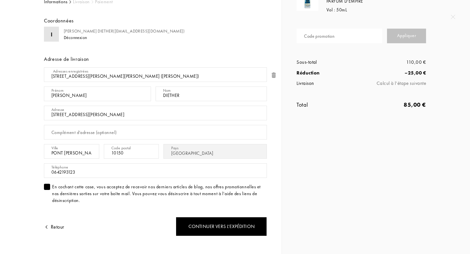
scroll to position [39, 0]
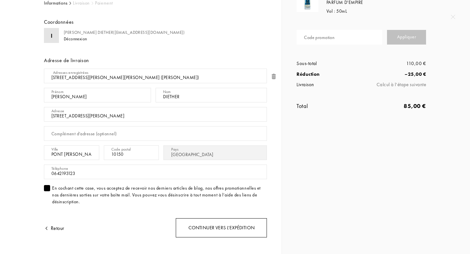
click at [221, 229] on div "Continuer vers l’expédition" at bounding box center [221, 227] width 91 height 19
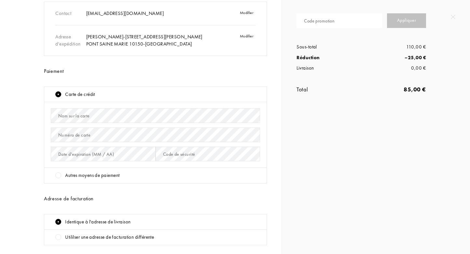
scroll to position [54, 0]
click at [60, 178] on div at bounding box center [58, 176] width 6 height 6
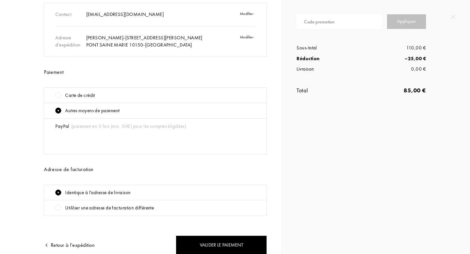
click at [56, 110] on div at bounding box center [58, 111] width 6 height 6
